Goal: Find specific page/section: Find specific page/section

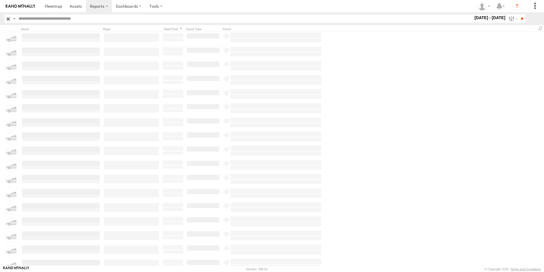
click at [46, 19] on input "text" at bounding box center [244, 19] width 457 height 8
type input "*"
type input "****"
click at [57, 4] on span at bounding box center [53, 5] width 17 height 5
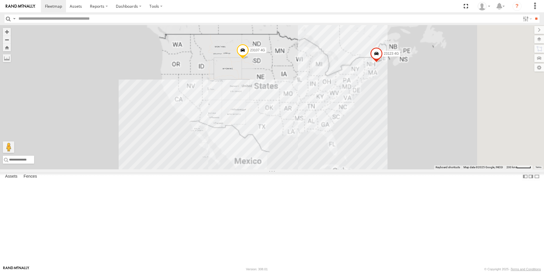
click at [44, 19] on input "text" at bounding box center [268, 19] width 504 height 8
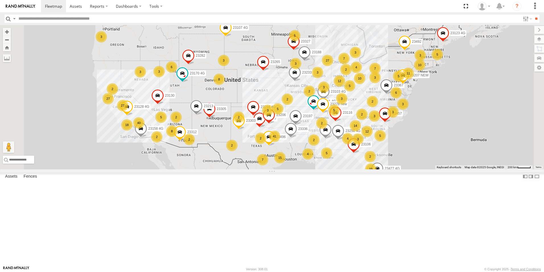
click at [140, 19] on input "text" at bounding box center [268, 19] width 504 height 8
type input "*****"
click at [533, 15] on input "**" at bounding box center [536, 19] width 7 height 8
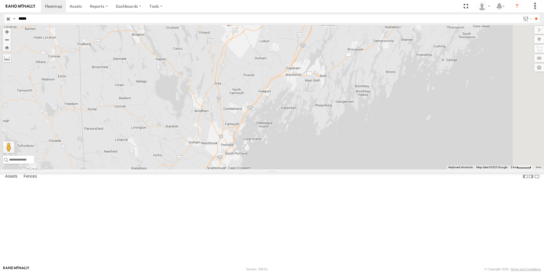
drag, startPoint x: 435, startPoint y: 202, endPoint x: 433, endPoint y: 116, distance: 86.0
click at [433, 116] on div "23123 4G" at bounding box center [272, 97] width 544 height 144
click at [539, 42] on label at bounding box center [533, 39] width 21 height 8
click at [0, 0] on span "Basemaps" at bounding box center [0, 0] width 0 height 0
click at [0, 0] on span "Terrain" at bounding box center [0, 0] width 0 height 0
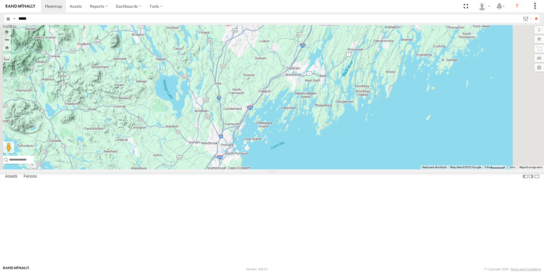
click at [335, 112] on div "23123 4G" at bounding box center [272, 97] width 544 height 144
click at [525, 28] on label at bounding box center [534, 30] width 19 height 8
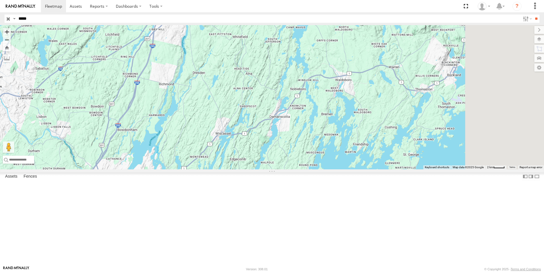
drag, startPoint x: 414, startPoint y: 120, endPoint x: 249, endPoint y: 253, distance: 211.6
click at [252, 169] on div "23123 4G" at bounding box center [272, 97] width 544 height 144
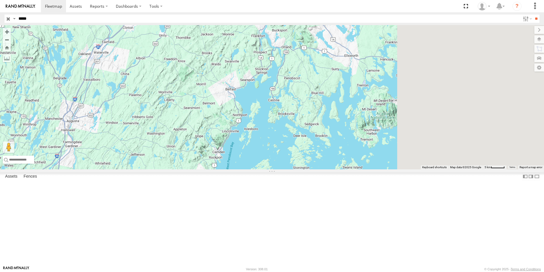
drag, startPoint x: 421, startPoint y: 87, endPoint x: 218, endPoint y: 167, distance: 218.7
click at [218, 167] on div "23123 4G" at bounding box center [272, 97] width 544 height 144
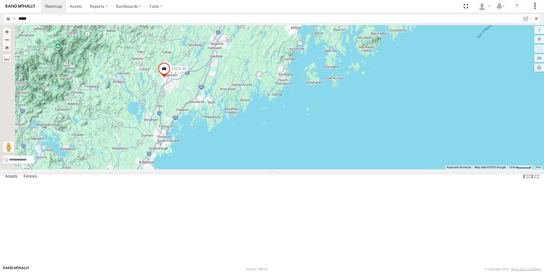
drag, startPoint x: 305, startPoint y: 167, endPoint x: 426, endPoint y: 72, distance: 153.6
click at [426, 72] on div "23123 4G" at bounding box center [272, 97] width 544 height 144
